Goal: Information Seeking & Learning: Learn about a topic

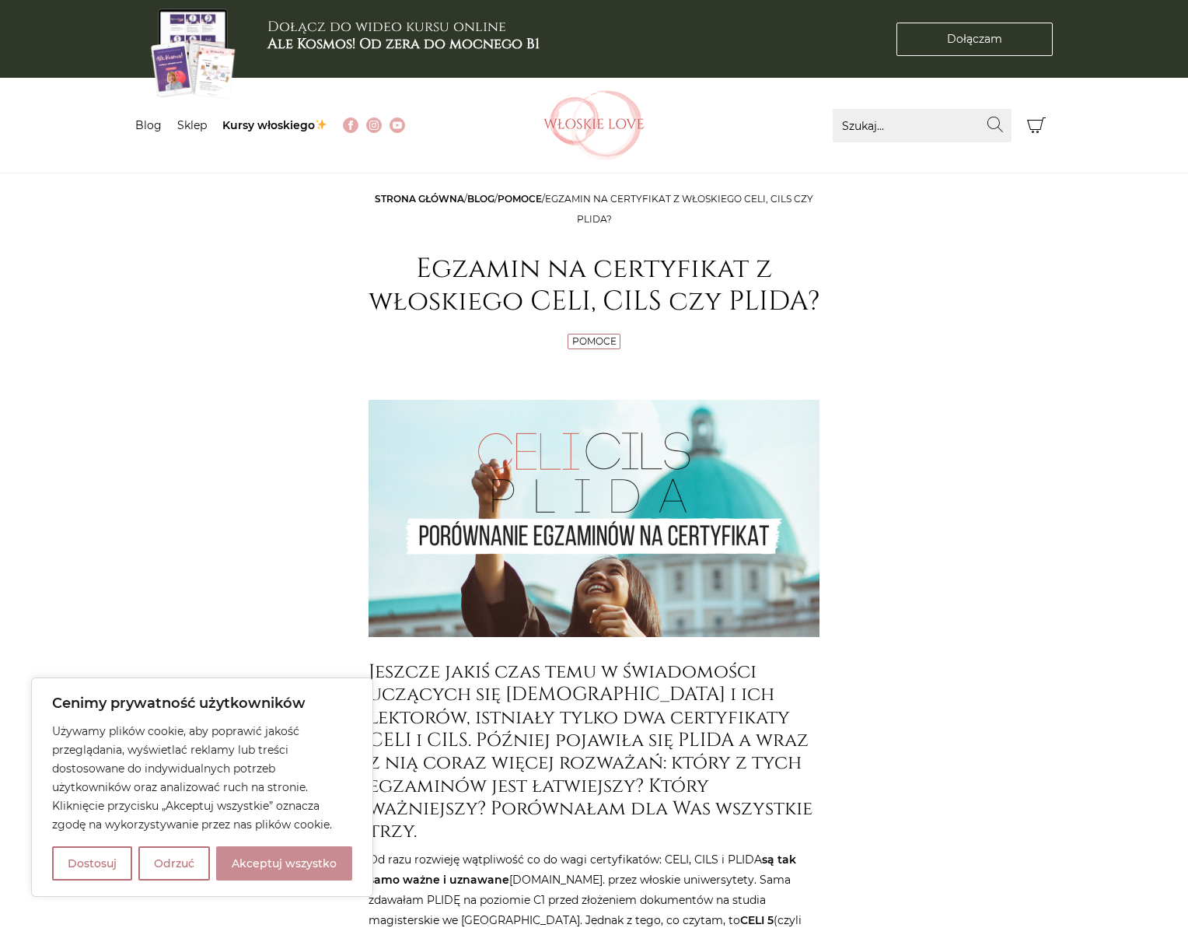
click at [295, 860] on button "Akceptuj wszystko" at bounding box center [284, 863] width 136 height 34
checkbox input "true"
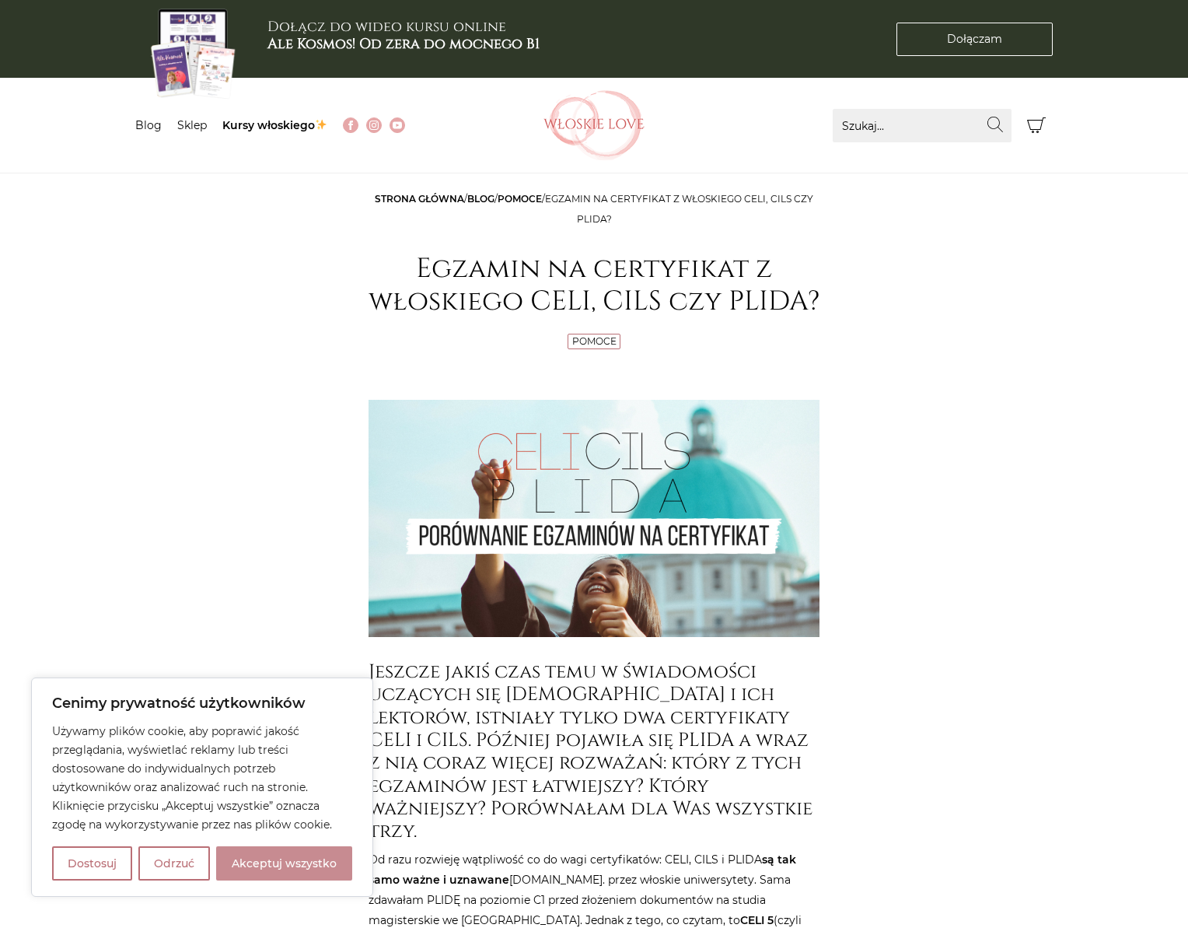
checkbox input "true"
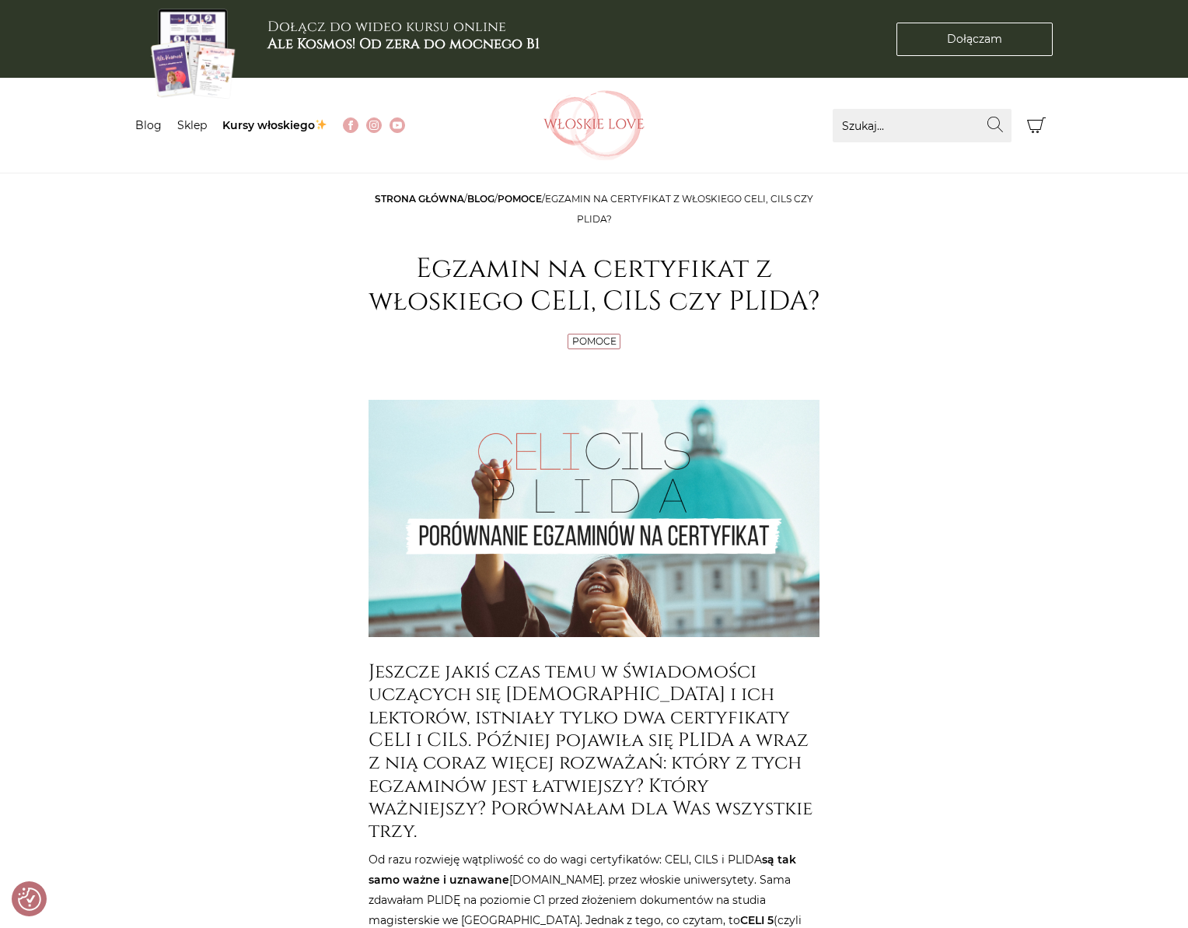
click at [489, 696] on h3 "Jeszcze jakiś czas temu w świadomości uczących się [DEMOGRAPHIC_DATA] i ich lek…" at bounding box center [594, 751] width 451 height 183
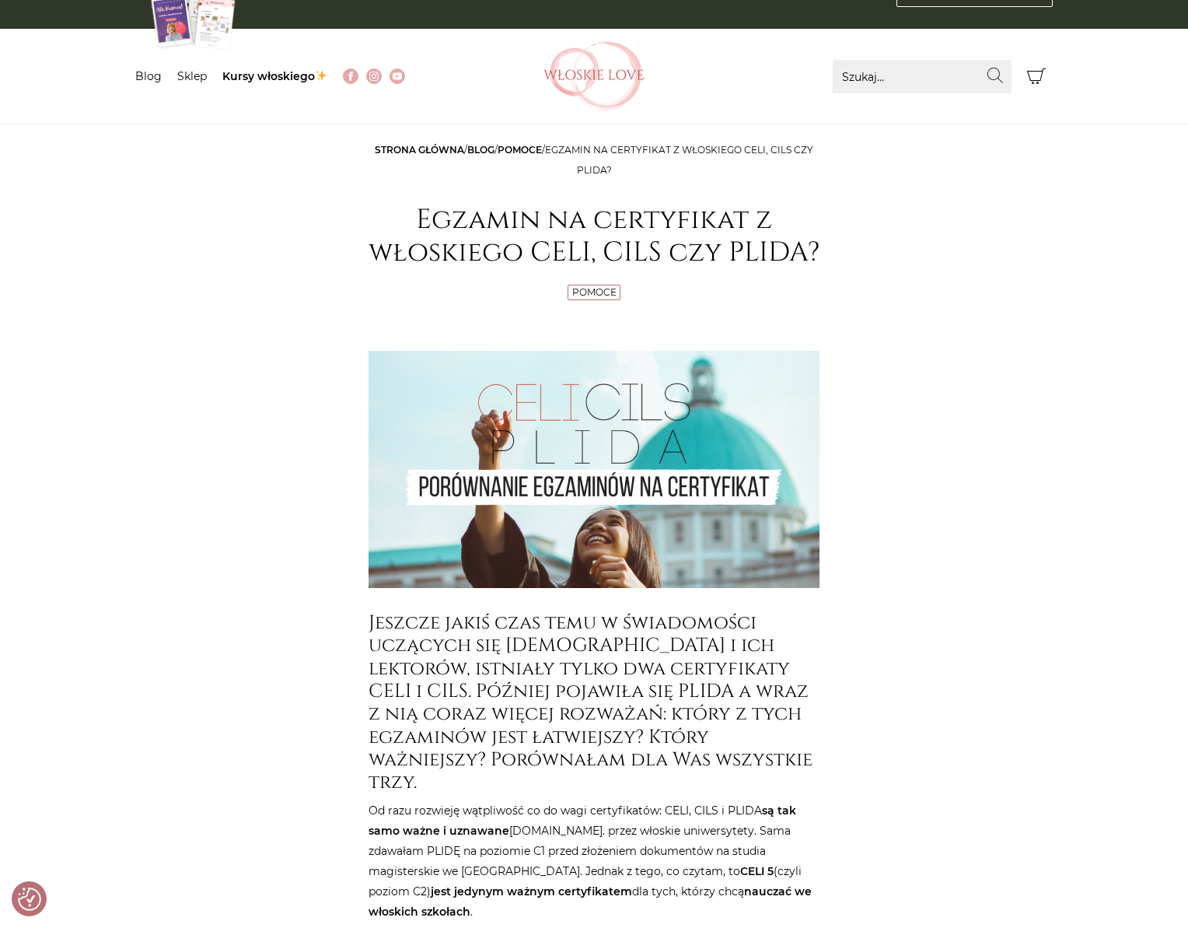
drag, startPoint x: 437, startPoint y: 660, endPoint x: 663, endPoint y: 709, distance: 231.5
click at [535, 748] on h3 "Jeszcze jakiś czas temu w świadomości uczących się [DEMOGRAPHIC_DATA] i ich lek…" at bounding box center [594, 702] width 451 height 183
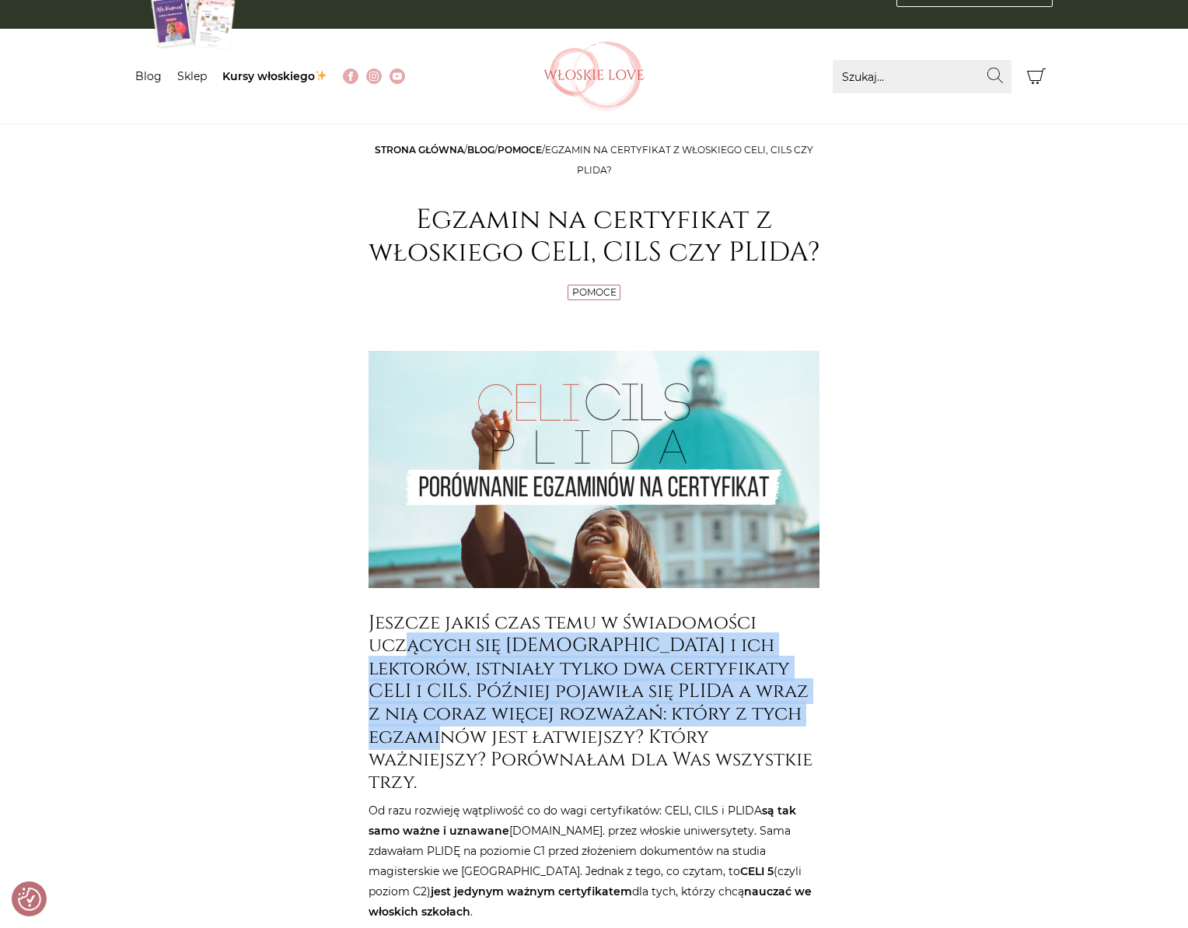
scroll to position [0, 0]
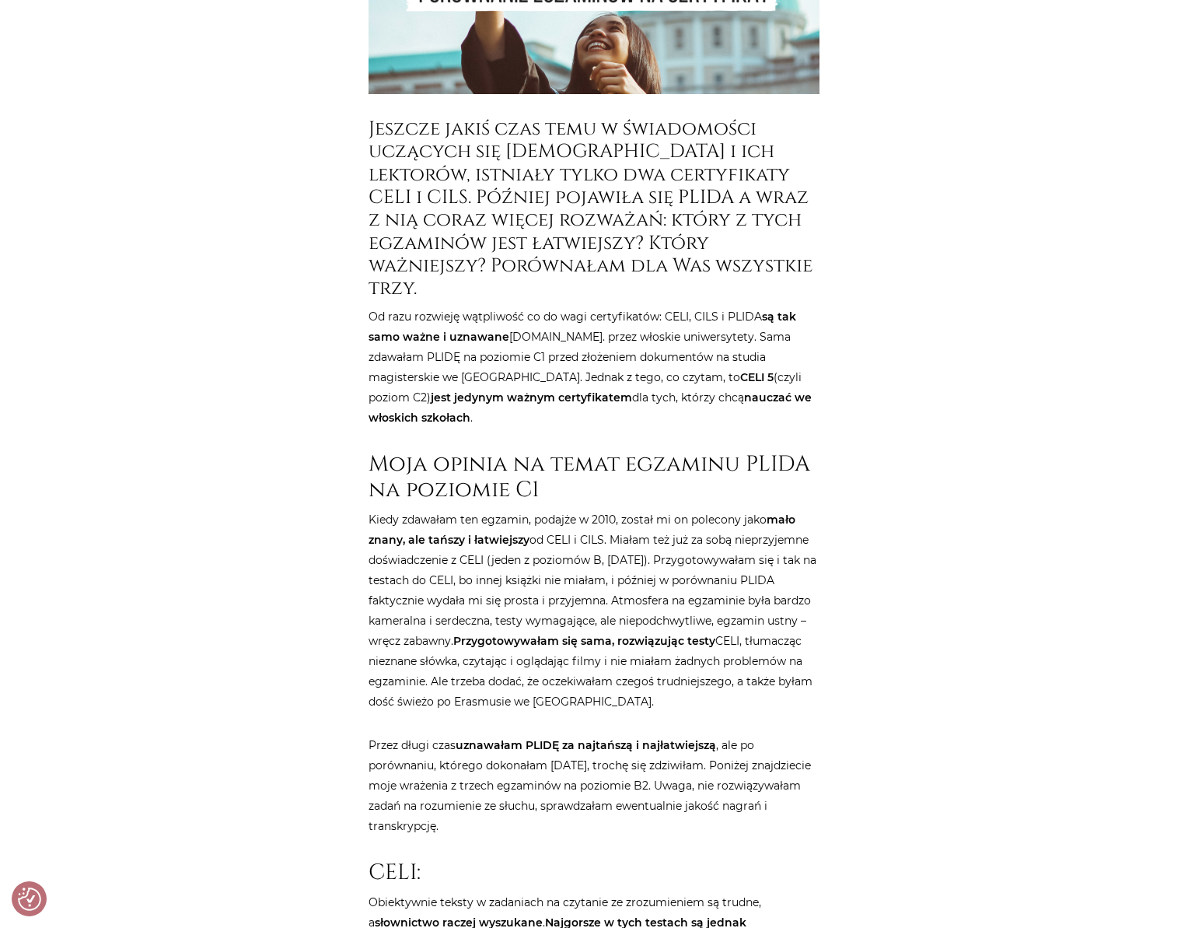
scroll to position [718, 0]
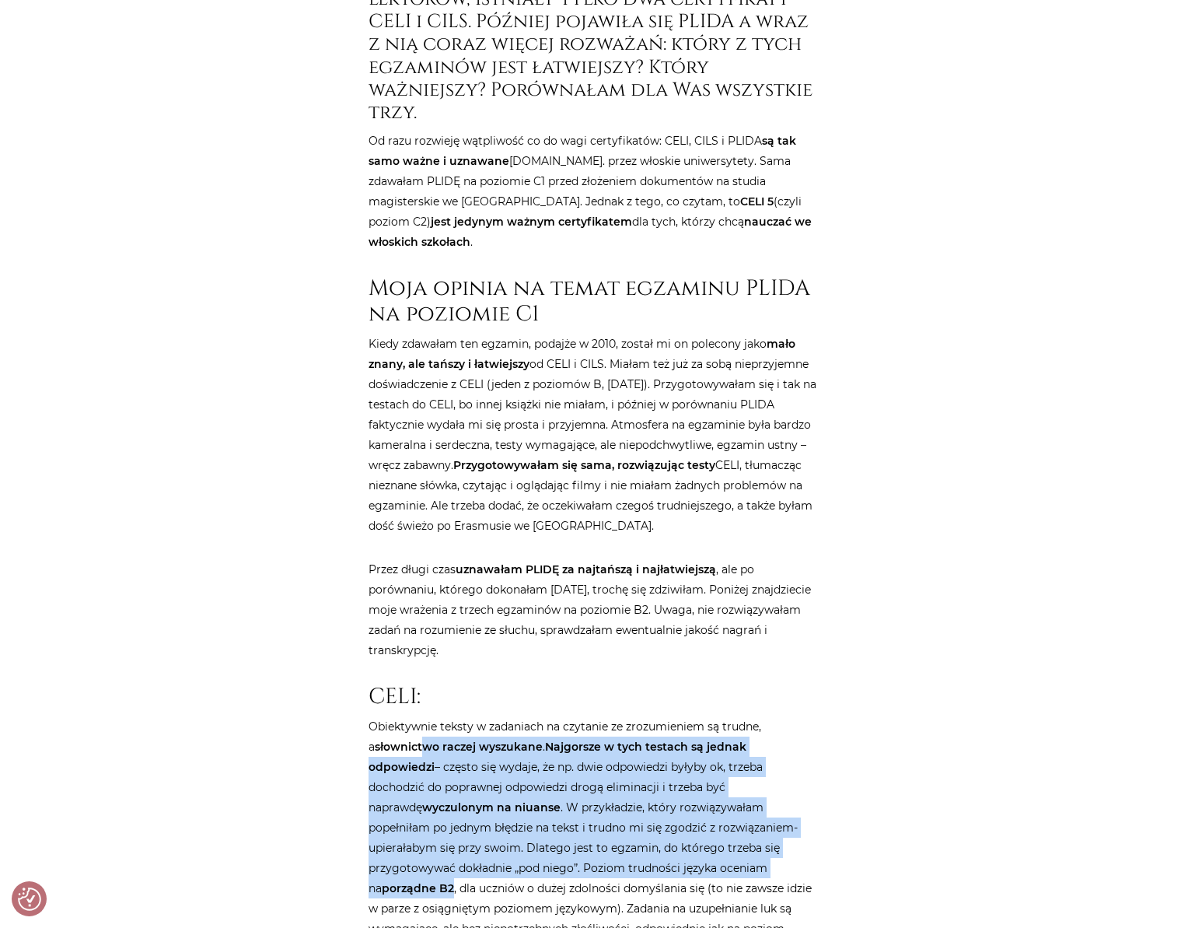
drag, startPoint x: 417, startPoint y: 720, endPoint x: 647, endPoint y: 843, distance: 260.9
click at [647, 843] on p "Obiektywnie teksty w zadaniach na czytanie ze zrozumieniem są trudne, a słownic…" at bounding box center [594, 857] width 451 height 283
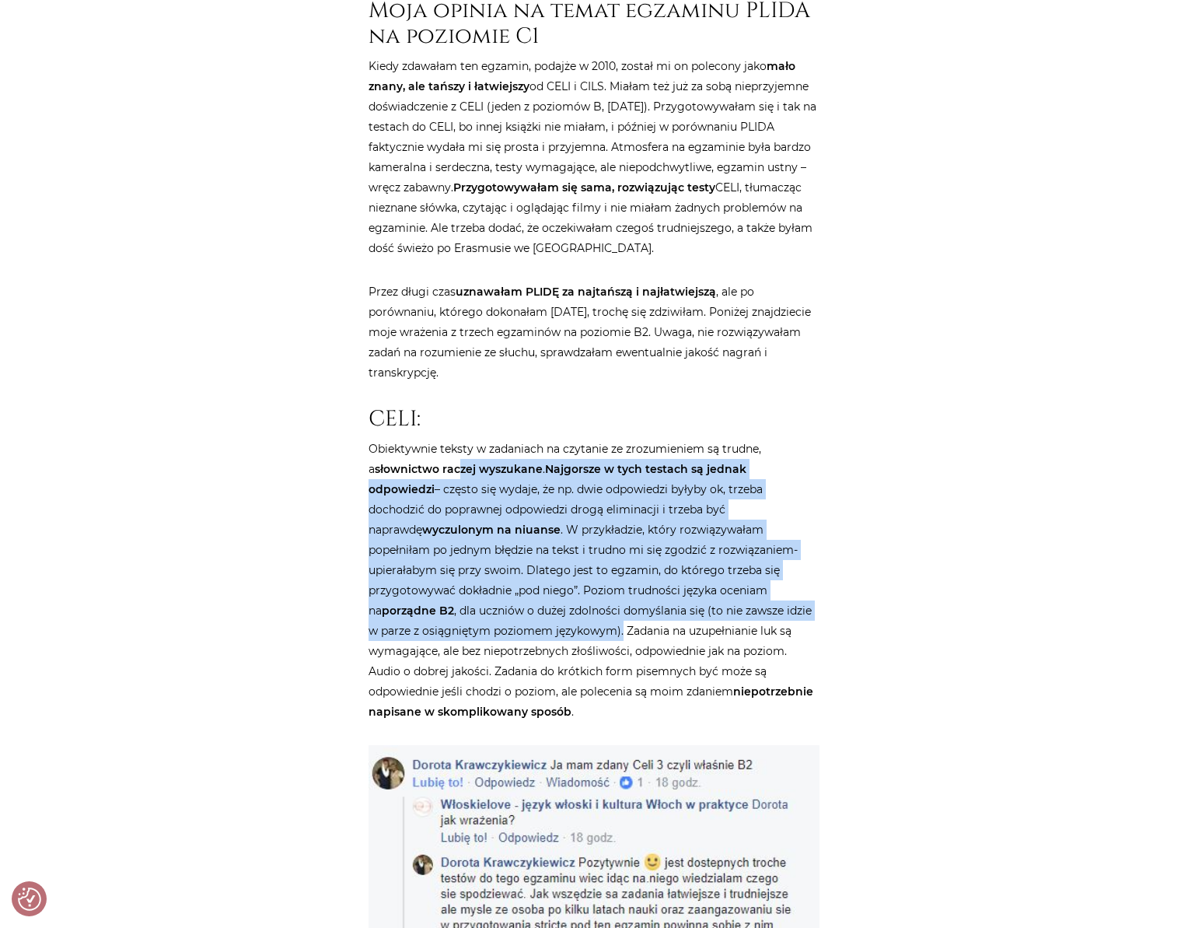
drag, startPoint x: 560, startPoint y: 465, endPoint x: 882, endPoint y: 606, distance: 351.6
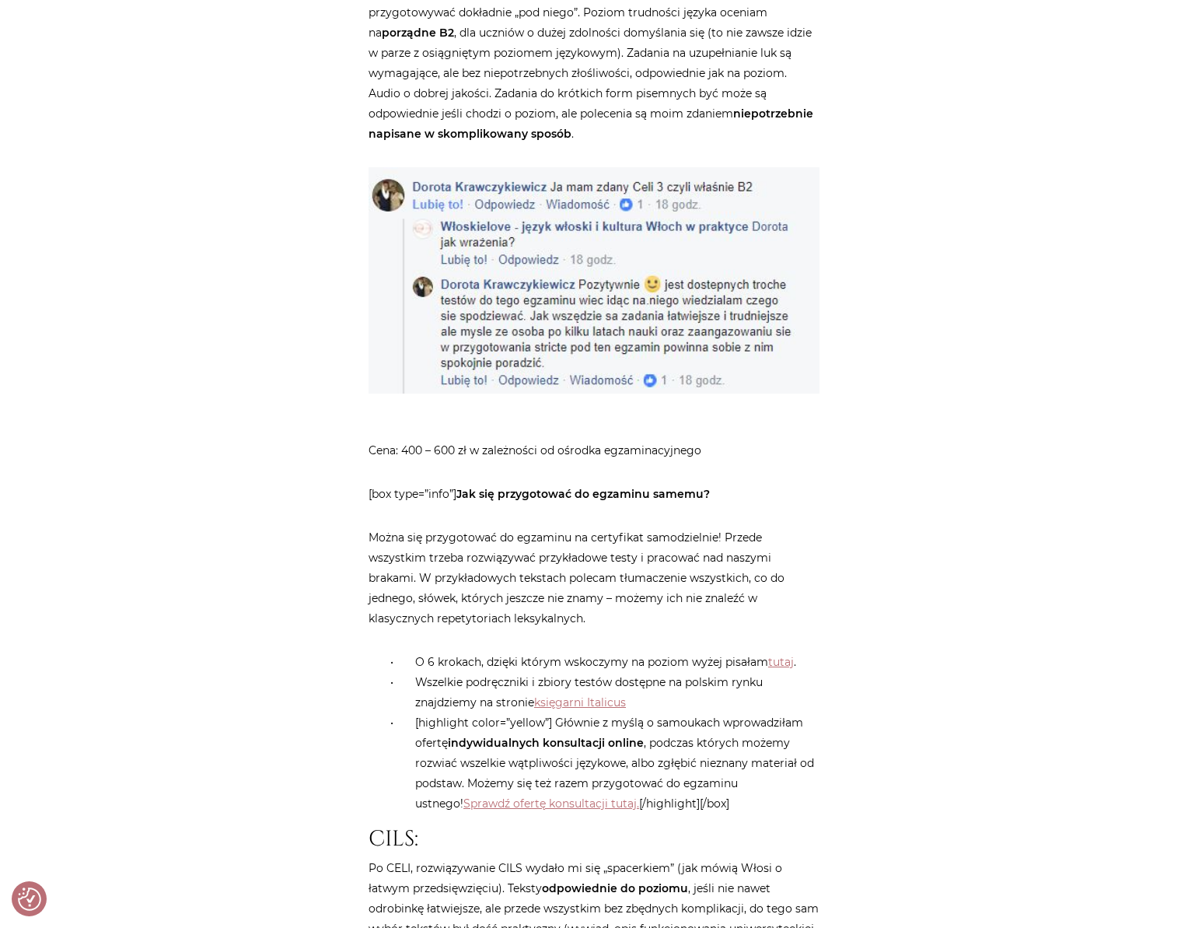
scroll to position [1856, 0]
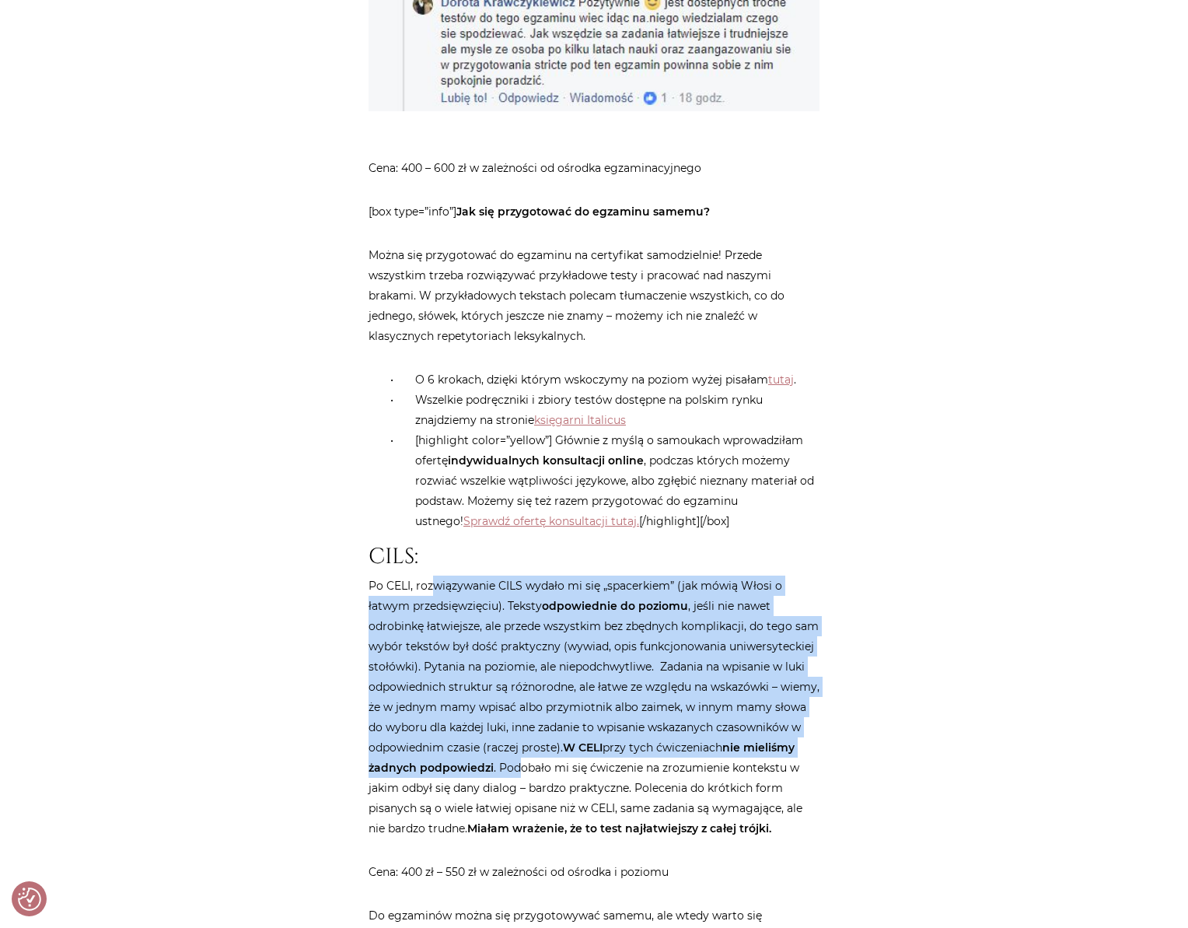
drag, startPoint x: 452, startPoint y: 561, endPoint x: 617, endPoint y: 755, distance: 254.9
click at [613, 751] on p "Po CELI, rozwiązywanie CILS wydało mi się „spacerkiem” (jak mówią Włosi o łatwy…" at bounding box center [594, 706] width 451 height 263
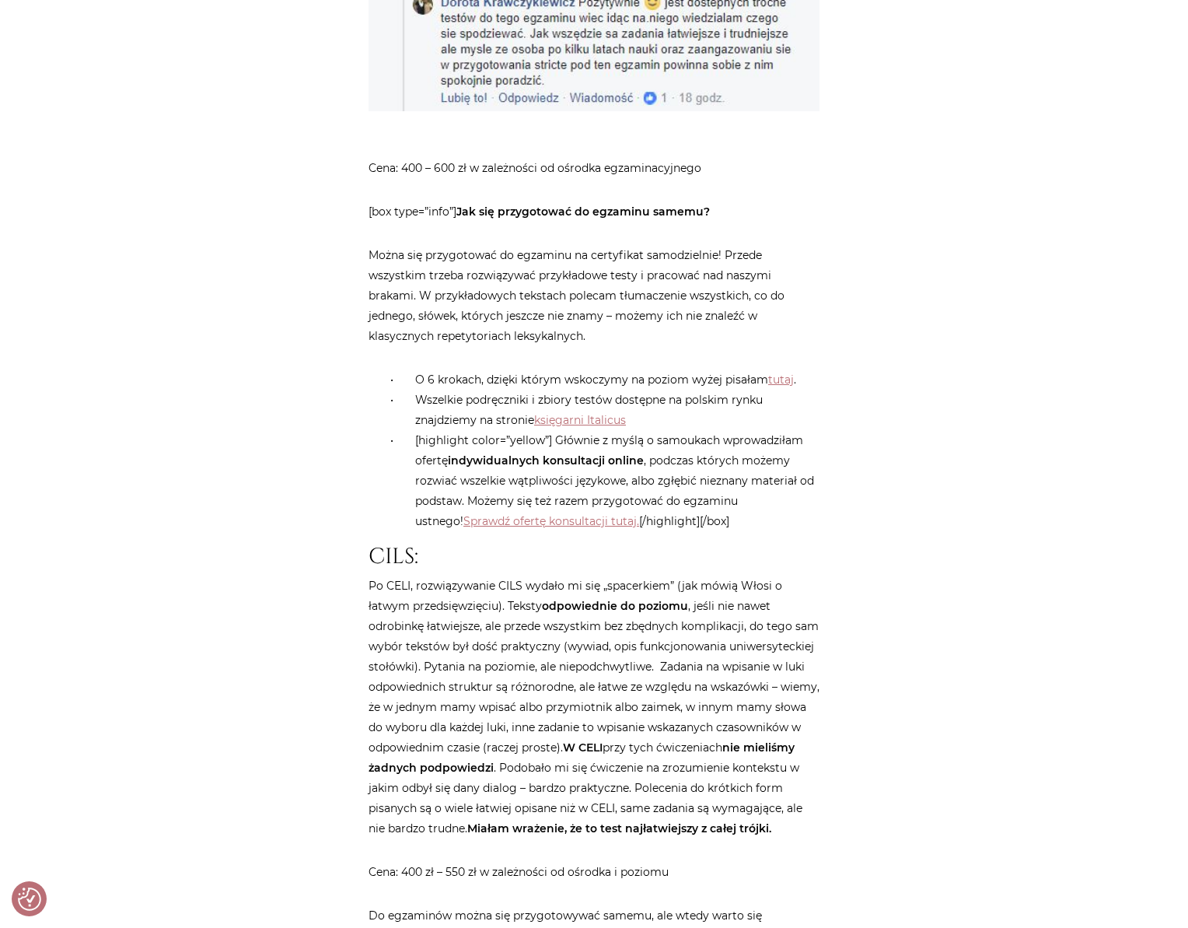
click at [868, 522] on div "Strona główna / Blog / Pomoce / Egzamin na certyfikat z włoskiego CELI, CILS cz…" at bounding box center [594, 941] width 933 height 5217
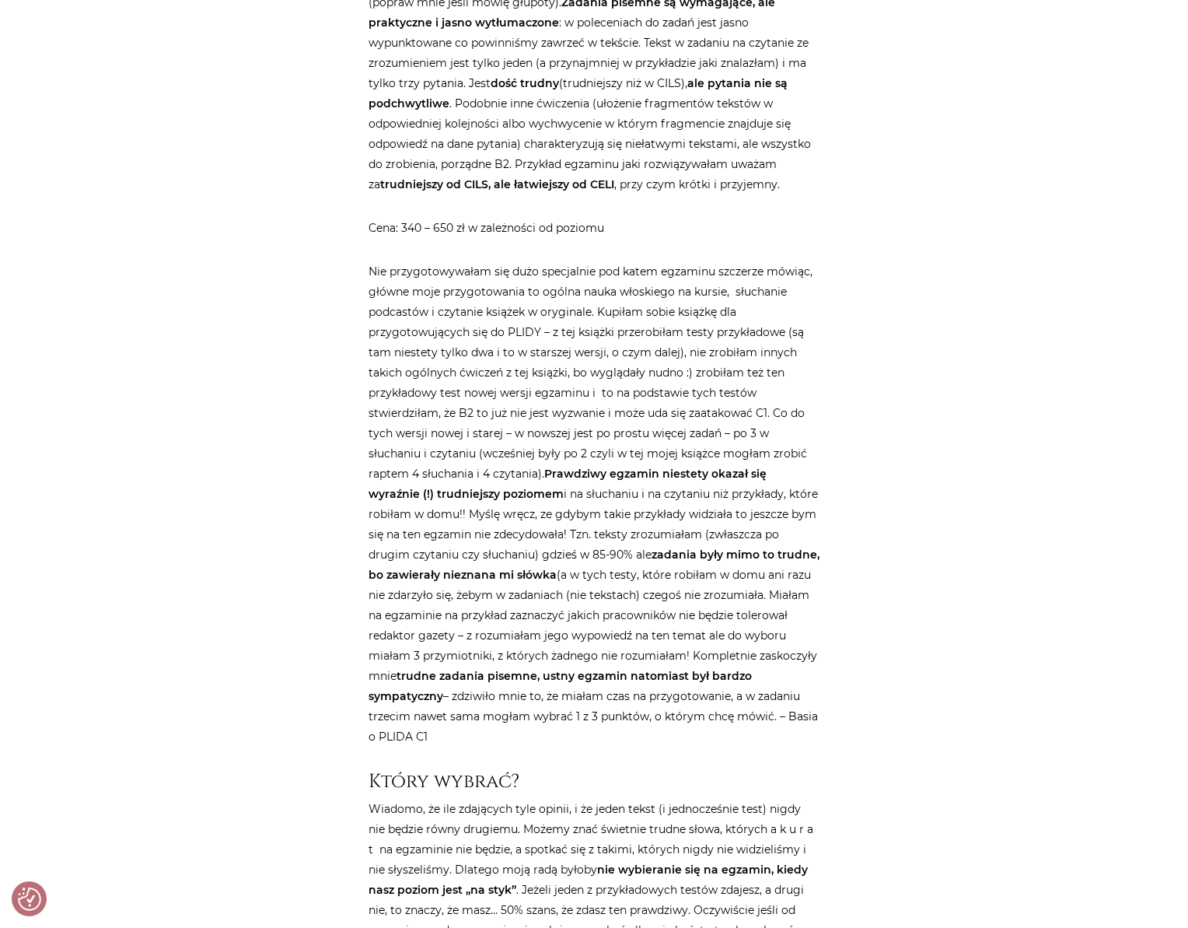
scroll to position [3325, 0]
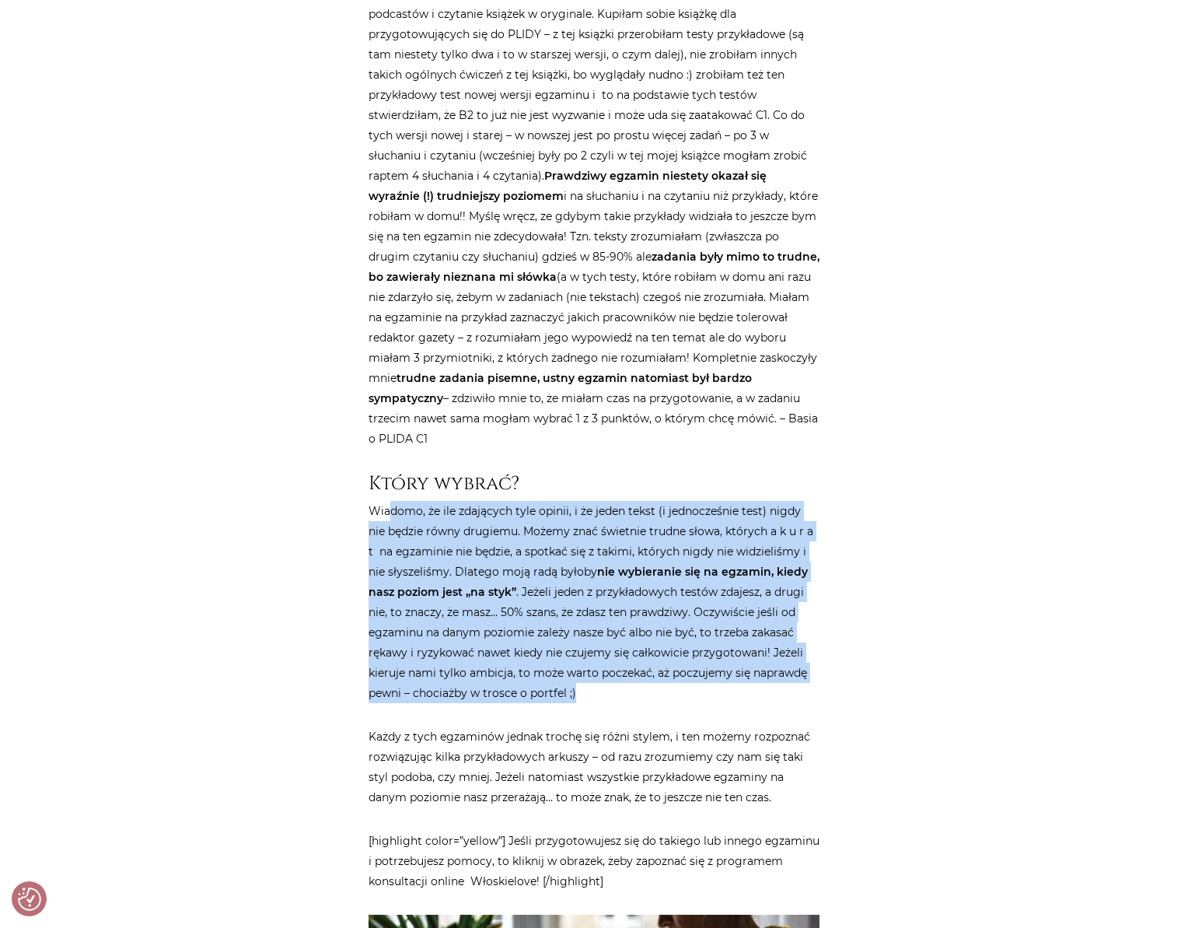
drag, startPoint x: 434, startPoint y: 493, endPoint x: 681, endPoint y: 676, distance: 307.9
click at [675, 675] on p "Wiadomo, że ile zdających tyle opinii, i że jeden tekst (i jednocześnie test) n…" at bounding box center [594, 602] width 451 height 202
drag, startPoint x: 398, startPoint y: 526, endPoint x: 544, endPoint y: 675, distance: 208.9
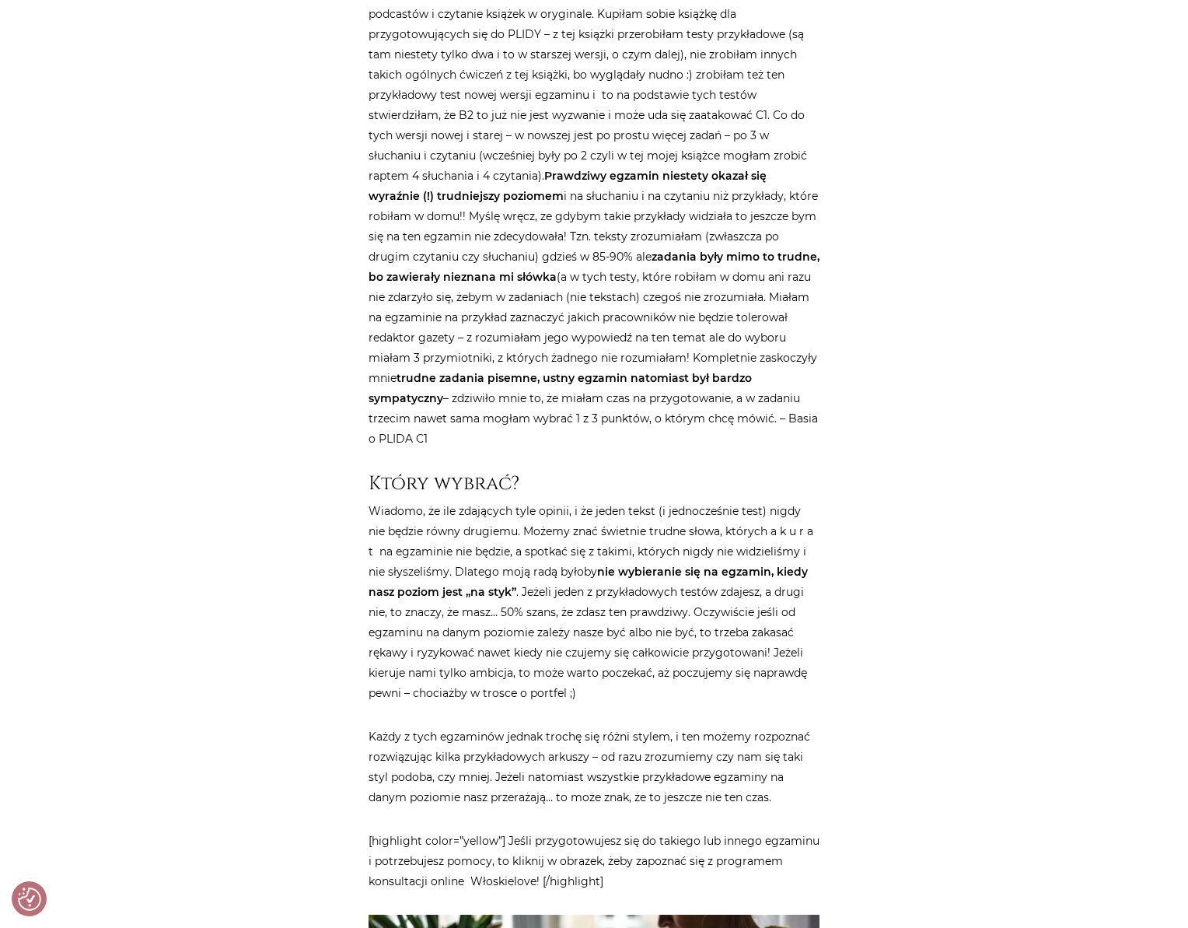
click at [482, 580] on strong "nie wybieranie się na egzamin, kiedy nasz poziom jest „na styk”" at bounding box center [588, 581] width 439 height 34
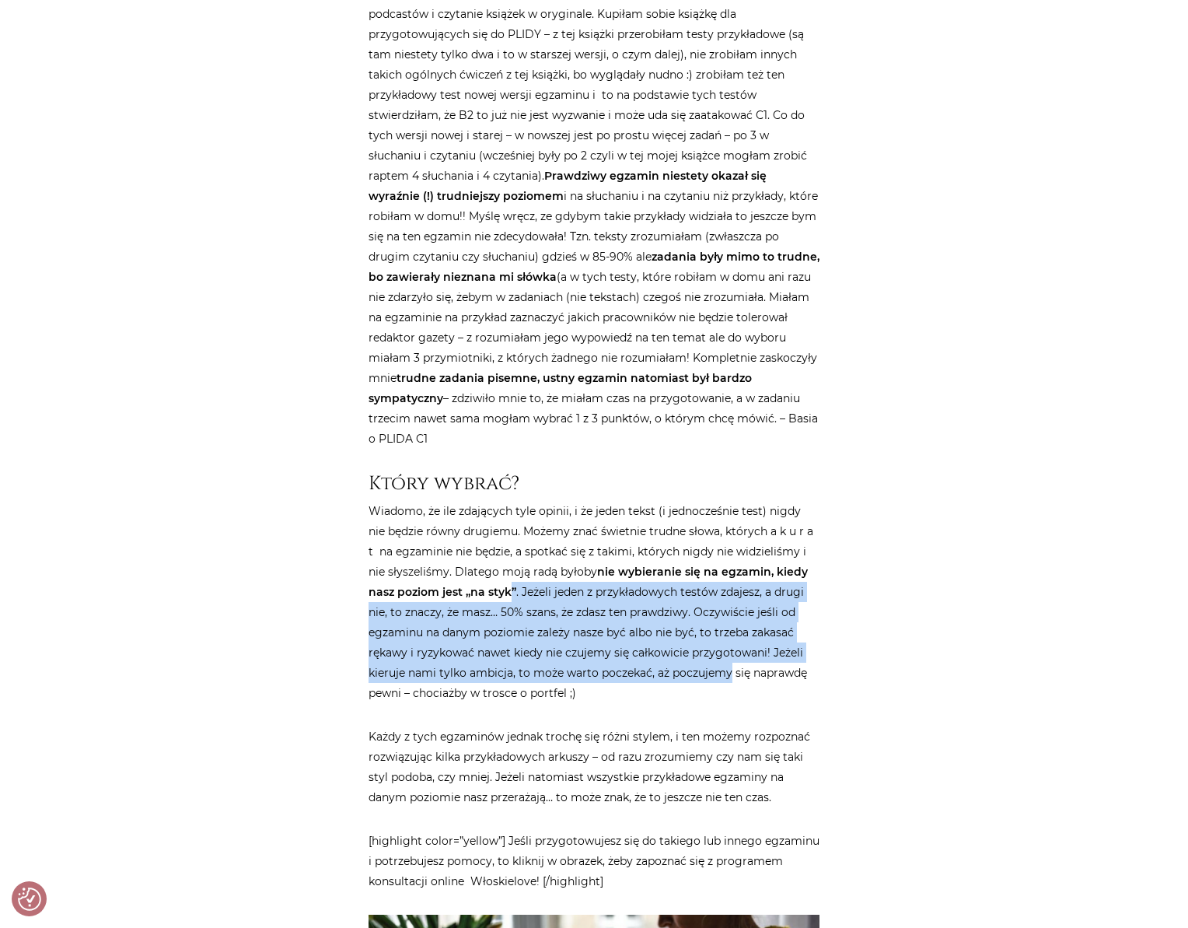
drag, startPoint x: 483, startPoint y: 582, endPoint x: 690, endPoint y: 645, distance: 217.2
click at [690, 645] on p "Wiadomo, że ile zdających tyle opinii, i że jeden tekst (i jednocześnie test) n…" at bounding box center [594, 602] width 451 height 202
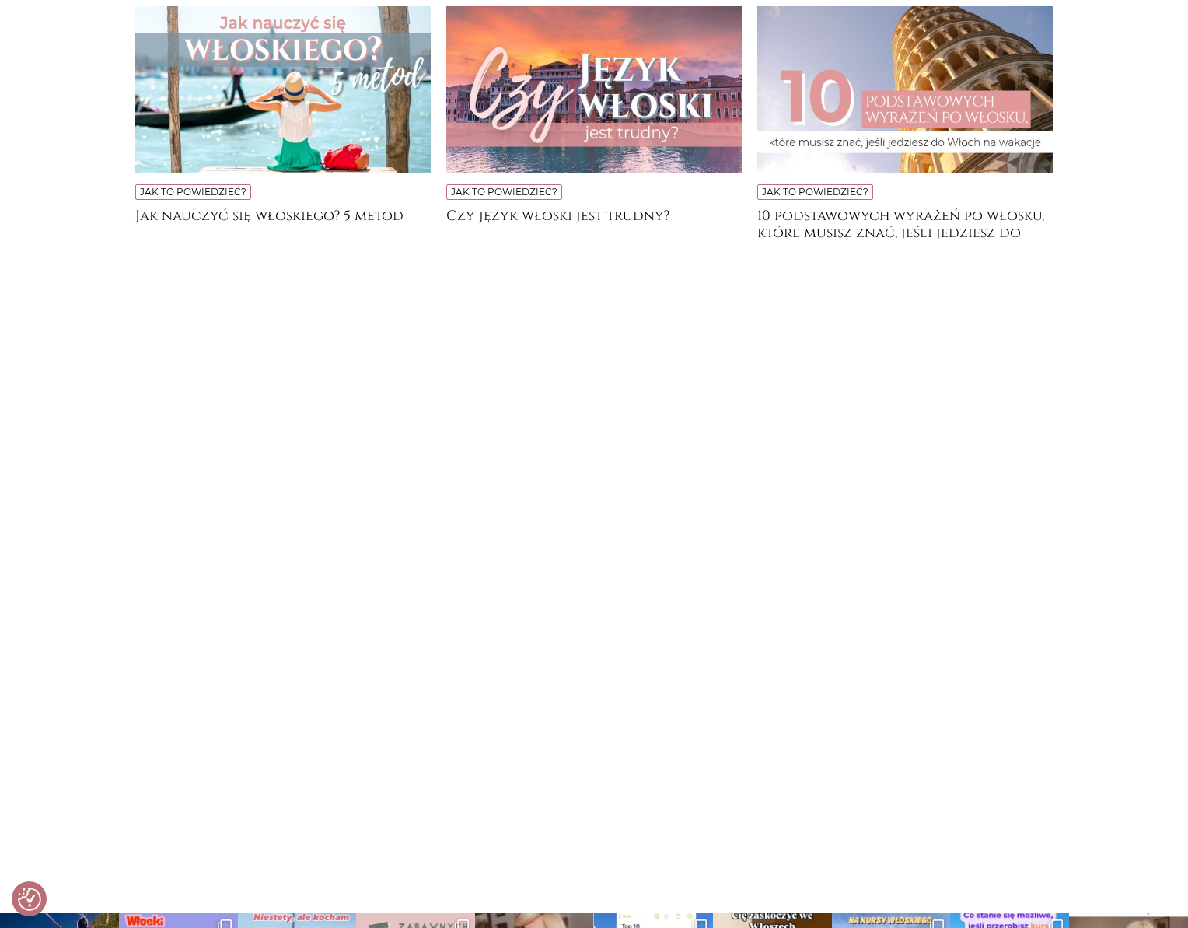
scroll to position [4684, 0]
